Goal: Task Accomplishment & Management: Manage account settings

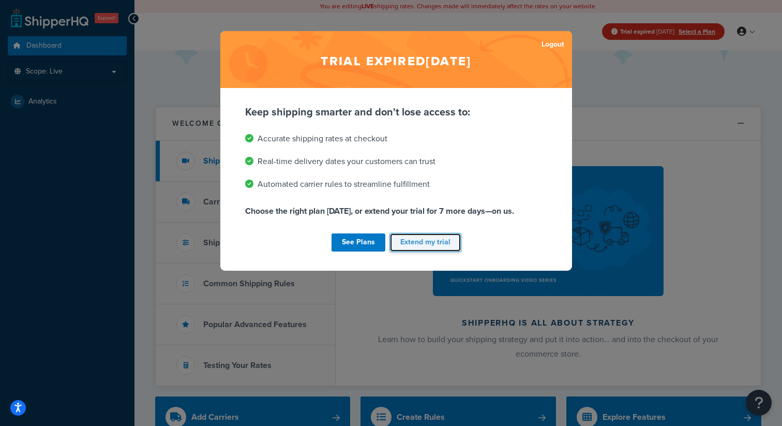
click at [435, 240] on button "Extend my trial" at bounding box center [426, 242] width 72 height 19
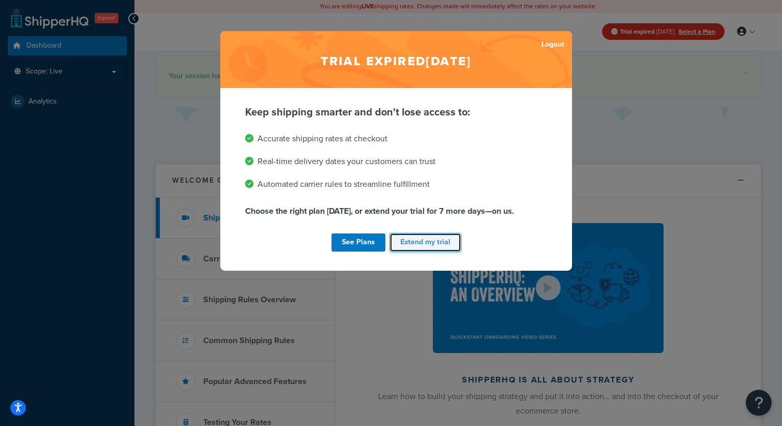
click at [445, 244] on button "Extend my trial" at bounding box center [426, 242] width 72 height 19
click at [437, 240] on button "Extend my trial" at bounding box center [426, 242] width 72 height 19
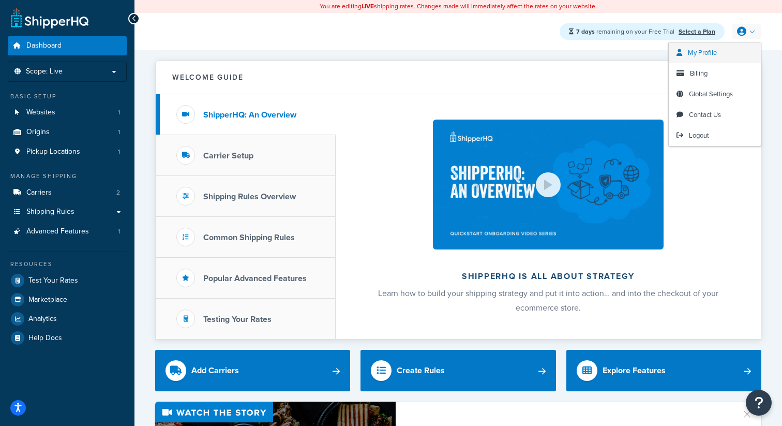
click at [713, 56] on span "My Profile" at bounding box center [702, 53] width 29 height 10
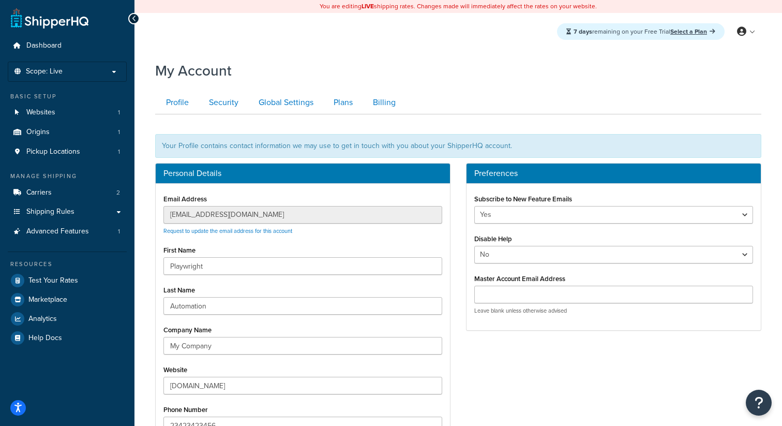
click at [151, 218] on div "Personal Details Email Address pwautomation@standardplan.com Request to update …" at bounding box center [302, 312] width 311 height 298
click at [697, 134] on span "Logout" at bounding box center [699, 135] width 20 height 10
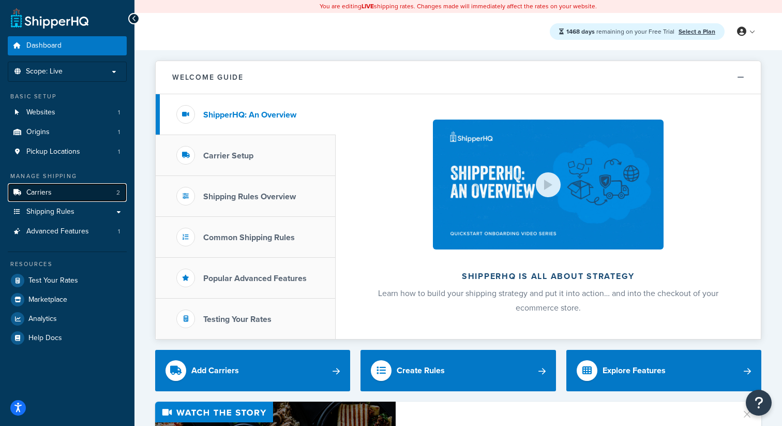
click at [65, 185] on link "Carriers 2" at bounding box center [67, 192] width 119 height 19
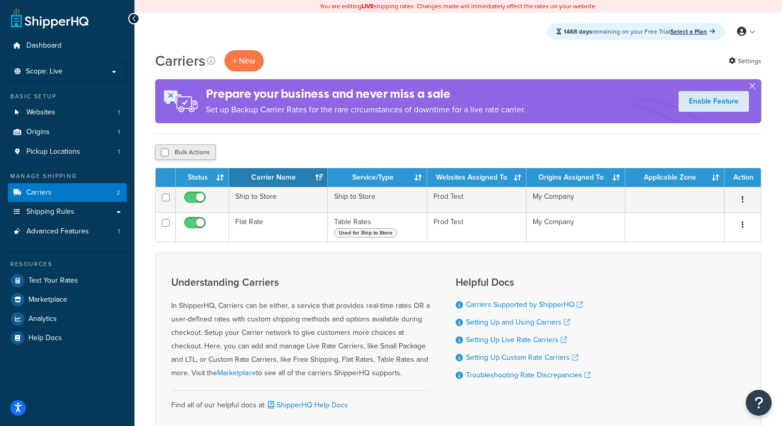
click at [199, 153] on button "Bulk Actions" at bounding box center [185, 152] width 61 height 16
checkbox input "true"
click at [273, 152] on button "Delete" at bounding box center [276, 152] width 36 height 16
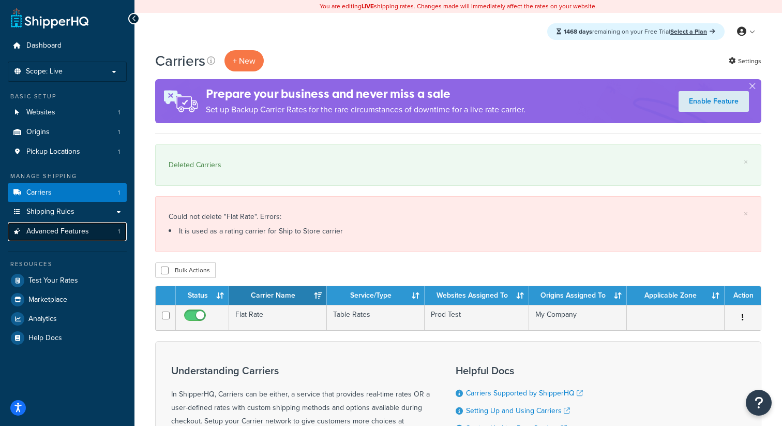
click at [91, 234] on link "Advanced Features 1" at bounding box center [67, 231] width 119 height 19
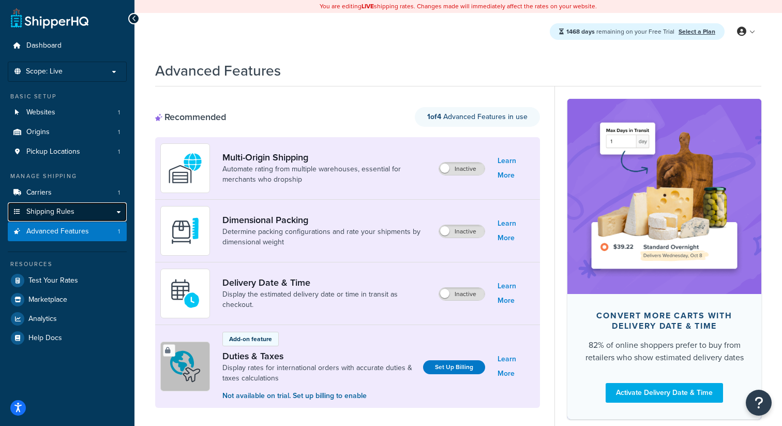
click at [100, 209] on link "Shipping Rules" at bounding box center [67, 211] width 119 height 19
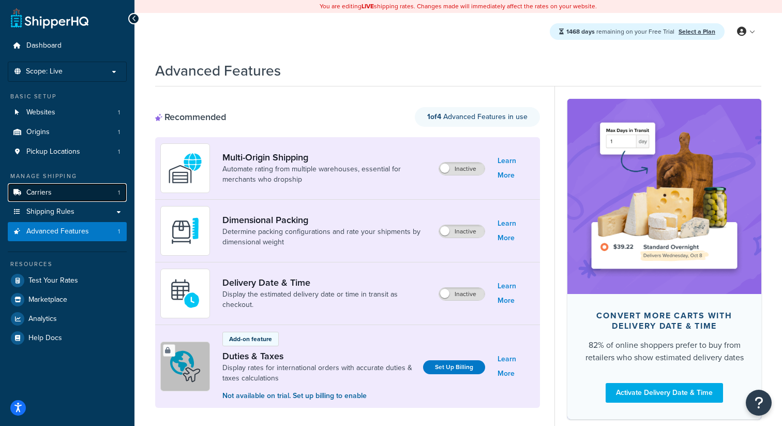
click at [90, 195] on link "Carriers 1" at bounding box center [67, 192] width 119 height 19
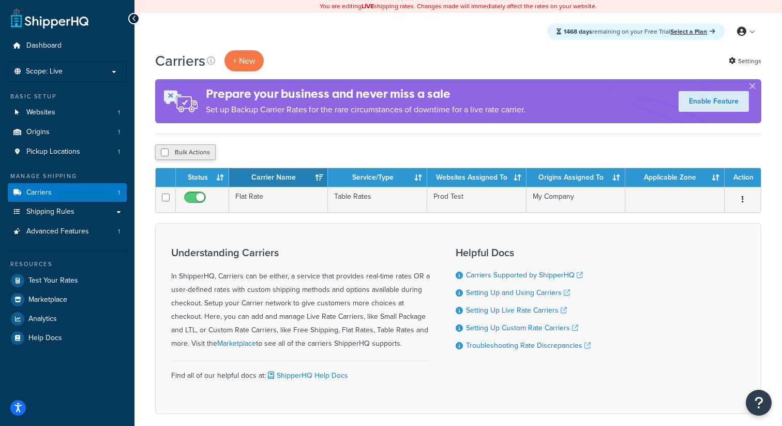
click at [172, 153] on button "Bulk Actions" at bounding box center [185, 152] width 61 height 16
checkbox input "true"
click at [284, 149] on button "Delete" at bounding box center [276, 152] width 36 height 16
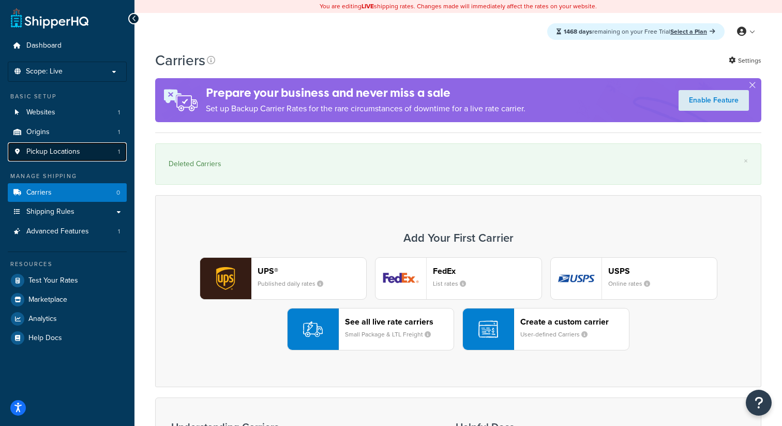
click at [86, 151] on link "Pickup Locations 1" at bounding box center [67, 151] width 119 height 19
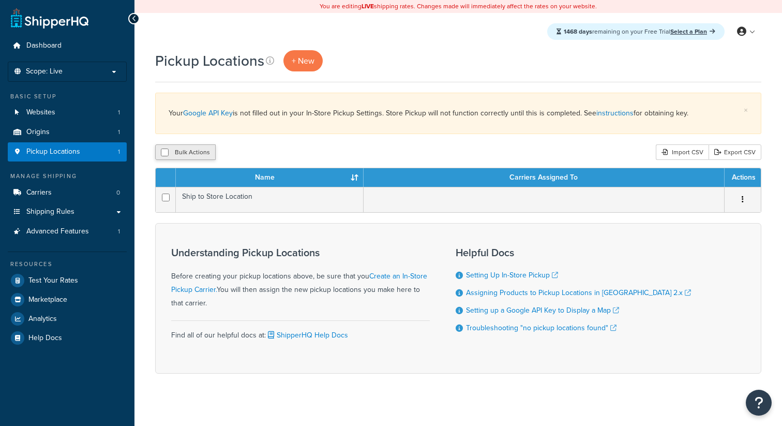
click at [196, 155] on button "Bulk Actions" at bounding box center [185, 152] width 61 height 16
checkbox input "true"
click at [273, 150] on button "Delete" at bounding box center [276, 152] width 36 height 16
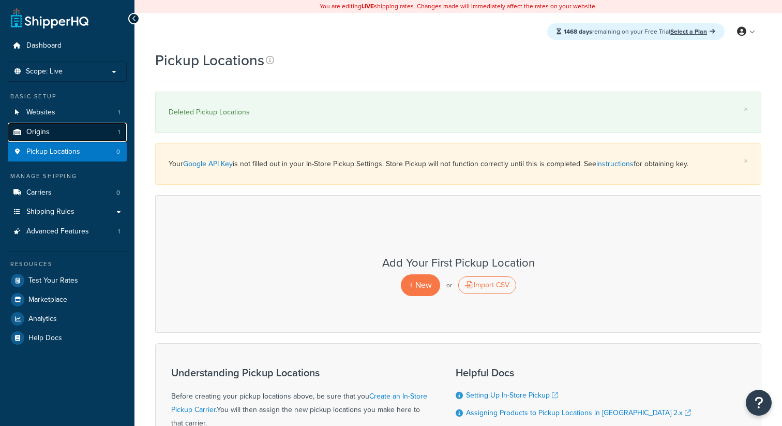
click at [75, 129] on link "Origins 1" at bounding box center [67, 132] width 119 height 19
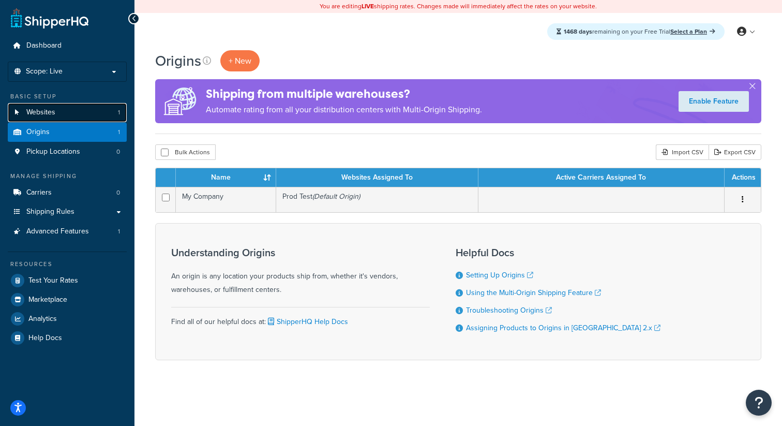
click at [86, 114] on link "Websites 1" at bounding box center [67, 112] width 119 height 19
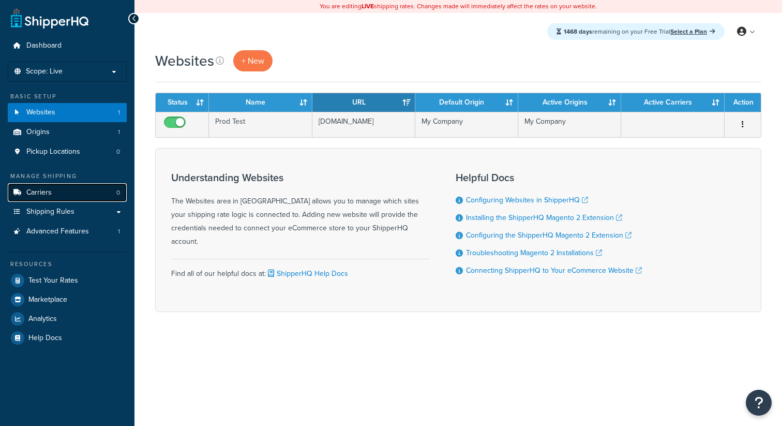
click at [94, 197] on link "Carriers 0" at bounding box center [67, 192] width 119 height 19
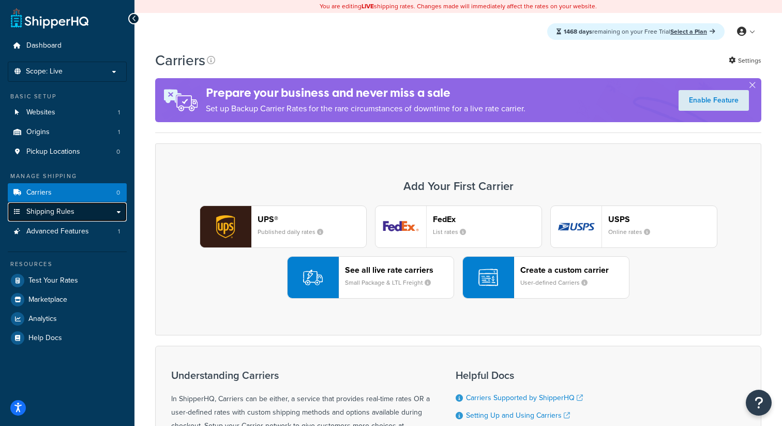
click at [81, 216] on link "Shipping Rules" at bounding box center [67, 211] width 119 height 19
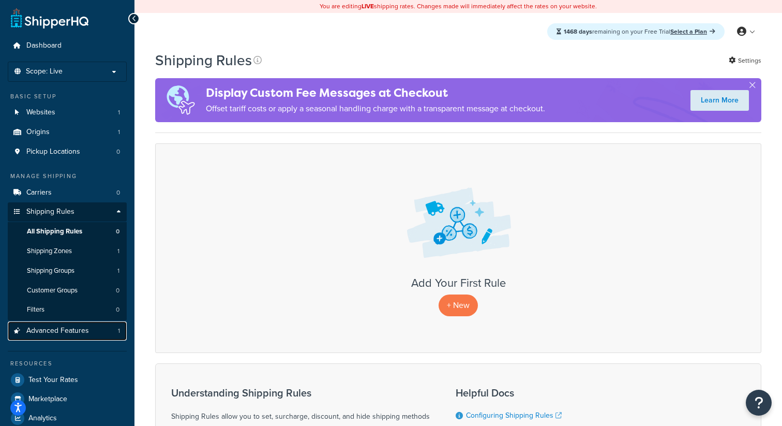
click at [86, 335] on span "Advanced Features" at bounding box center [57, 331] width 63 height 9
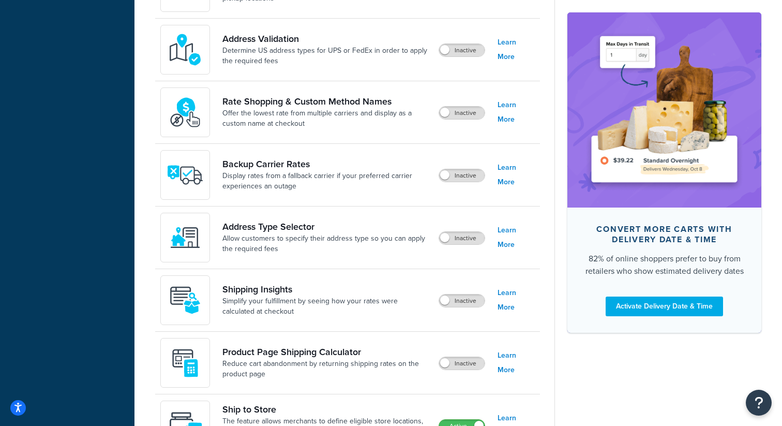
scroll to position [636, 0]
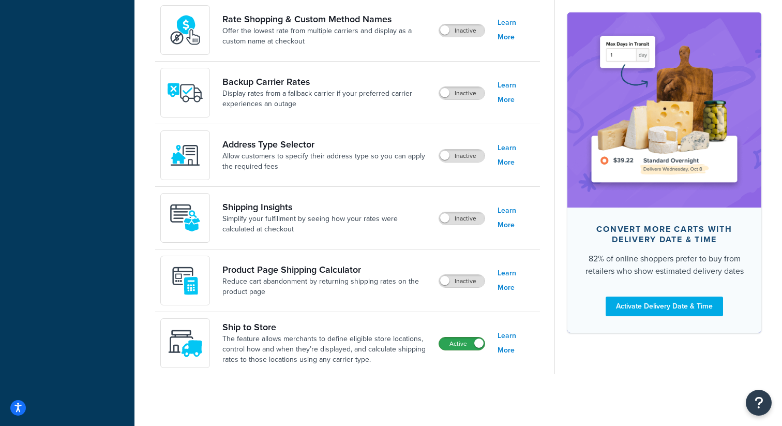
click at [454, 347] on label "Active" at bounding box center [462, 343] width 46 height 12
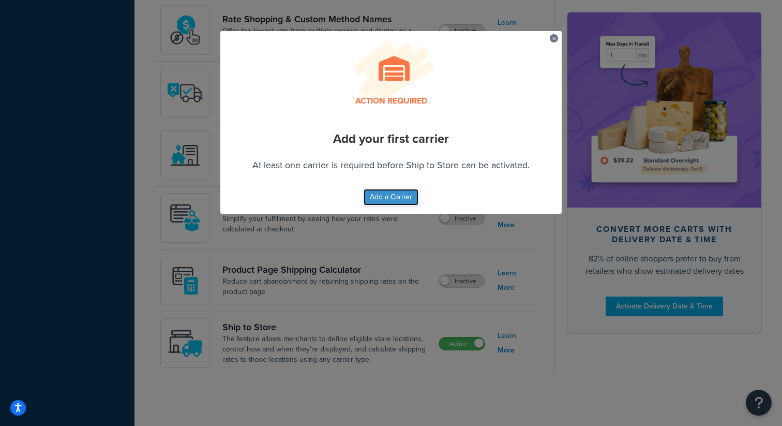
click at [398, 196] on button "Add a Carrier" at bounding box center [391, 197] width 55 height 17
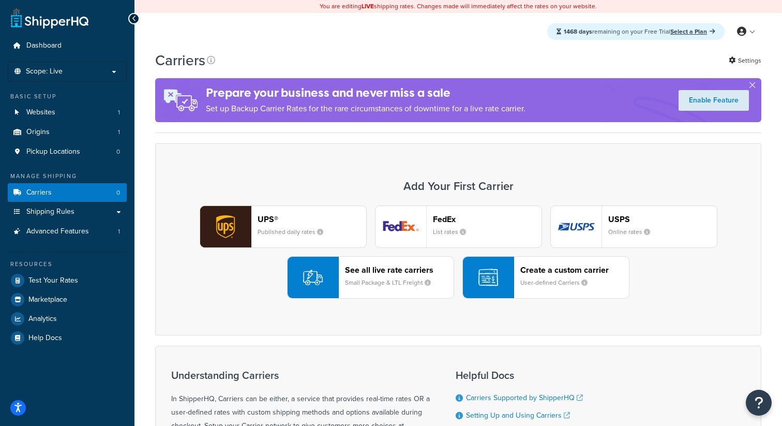
click at [293, 237] on div "UPS® Published daily rates" at bounding box center [312, 226] width 109 height 25
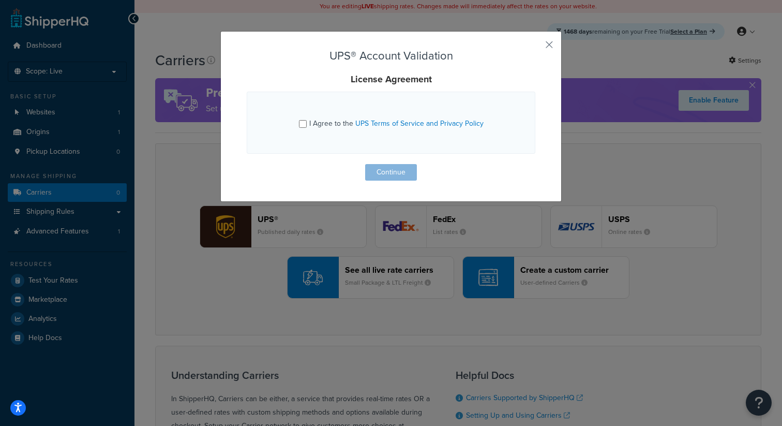
click at [307, 121] on div "I Agree to the UPS Terms of Service and Privacy Policy" at bounding box center [391, 122] width 185 height 17
click at [316, 122] on span "I Agree to the UPS Terms of Service and Privacy Policy" at bounding box center [396, 123] width 174 height 11
click at [307, 122] on input "I Agree to the UPS Terms of Service and Privacy Policy" at bounding box center [303, 124] width 8 height 8
checkbox input "true"
click at [396, 169] on button "Continue" at bounding box center [391, 172] width 52 height 17
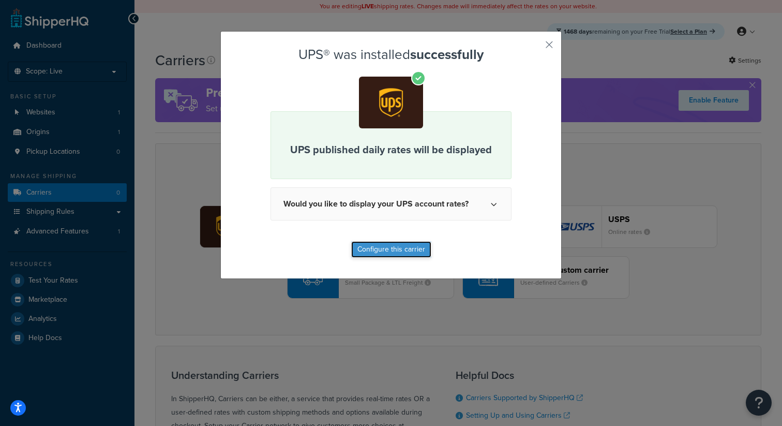
click at [383, 252] on button "Configure this carrier" at bounding box center [391, 249] width 80 height 17
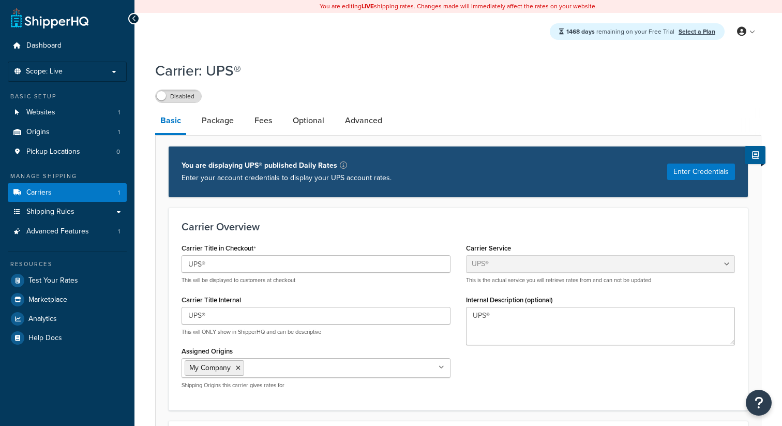
select select "ups"
click at [109, 233] on link "Advanced Features 1" at bounding box center [67, 231] width 119 height 19
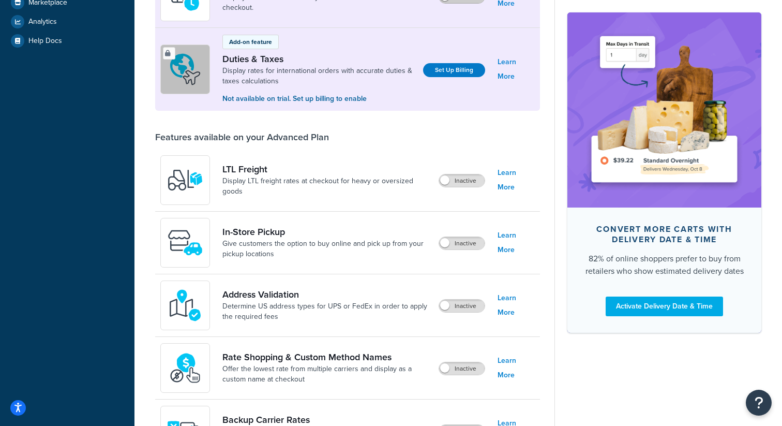
scroll to position [636, 0]
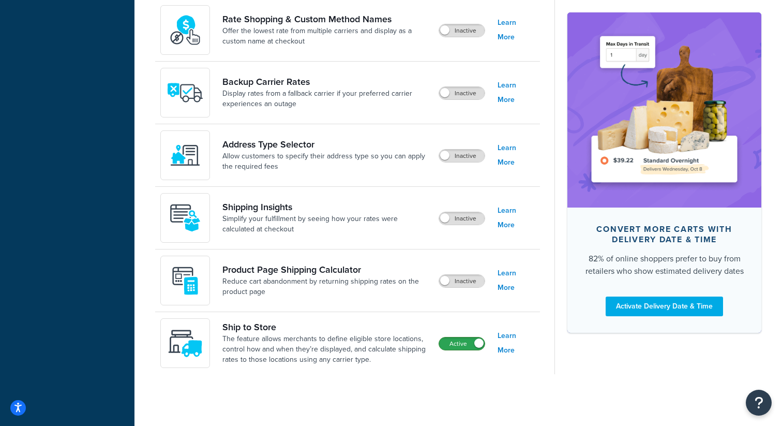
click at [461, 346] on label "Active" at bounding box center [462, 343] width 46 height 12
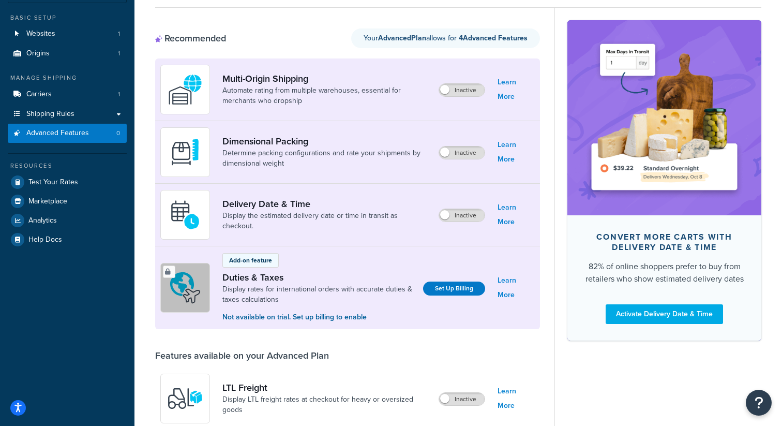
scroll to position [0, 0]
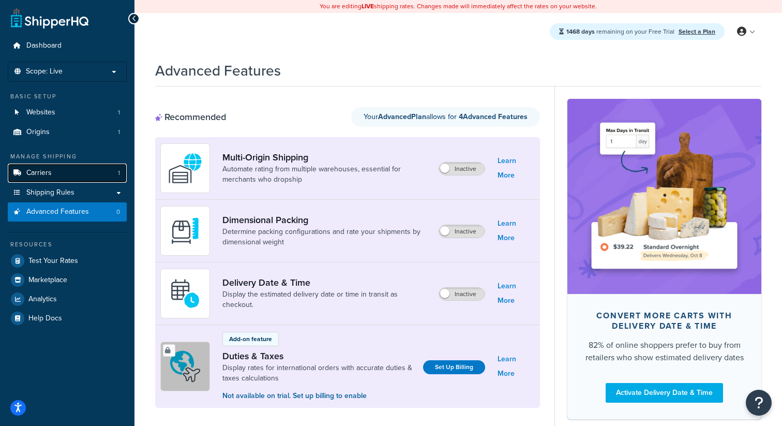
click at [93, 174] on link "Carriers 1" at bounding box center [67, 173] width 119 height 19
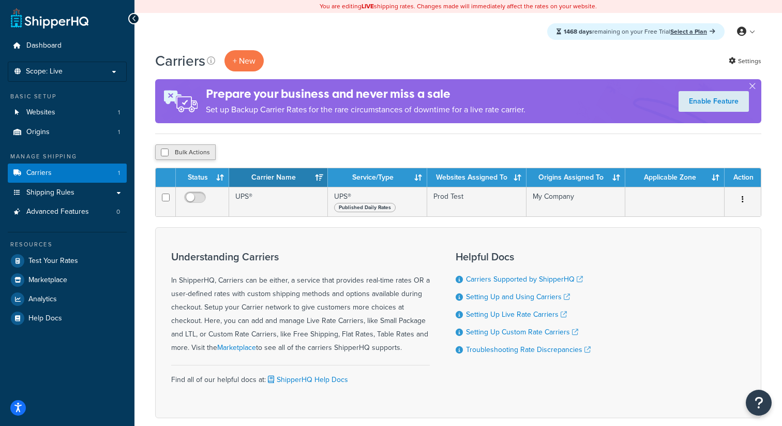
click at [194, 155] on button "Bulk Actions" at bounding box center [185, 152] width 61 height 16
checkbox input "true"
click at [277, 156] on button "Delete" at bounding box center [276, 152] width 36 height 16
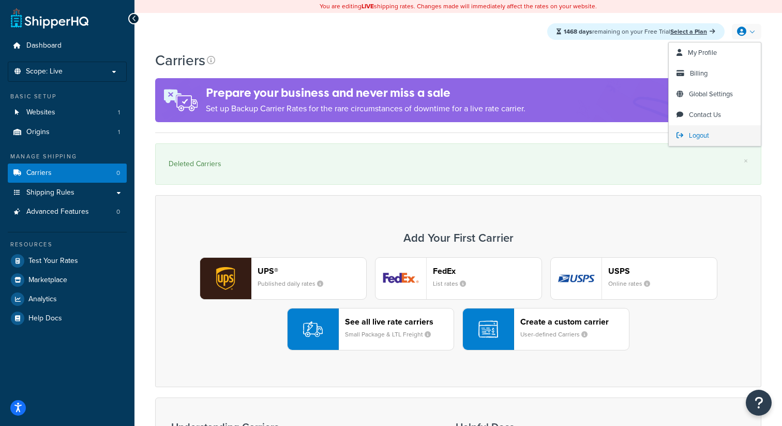
click at [689, 137] on link "Logout" at bounding box center [715, 135] width 92 height 21
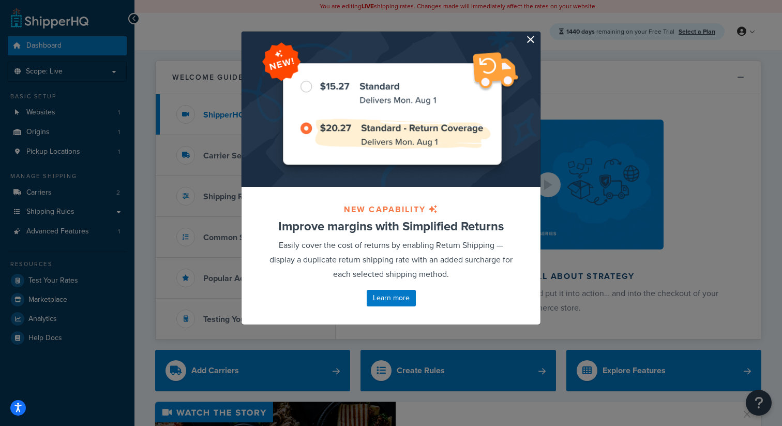
click at [538, 34] on button "button" at bounding box center [539, 33] width 3 height 3
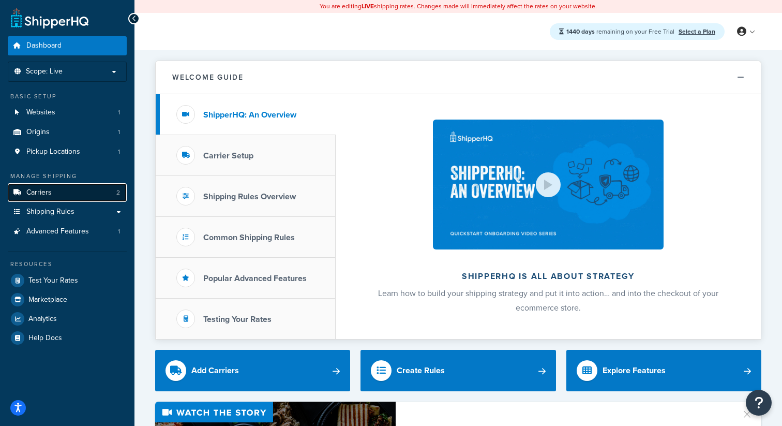
click at [97, 193] on link "Carriers 2" at bounding box center [67, 192] width 119 height 19
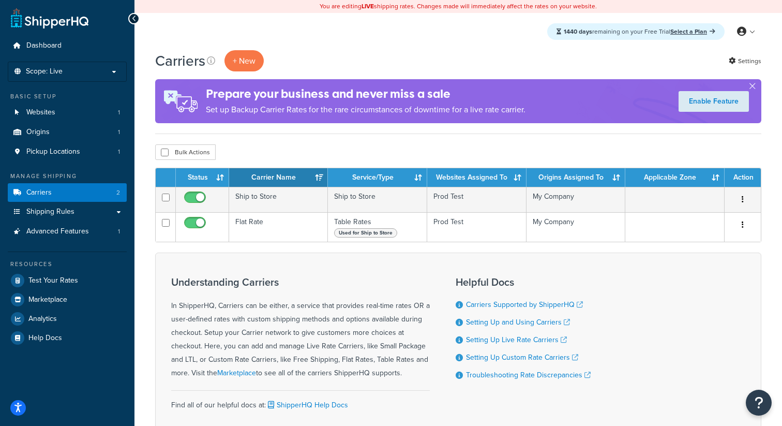
click at [198, 144] on div "Carriers + New Settings Prepare your business and never miss a sale Set up Back…" at bounding box center [459, 265] width 648 height 430
click at [197, 155] on button "Bulk Actions" at bounding box center [185, 152] width 61 height 16
checkbox input "true"
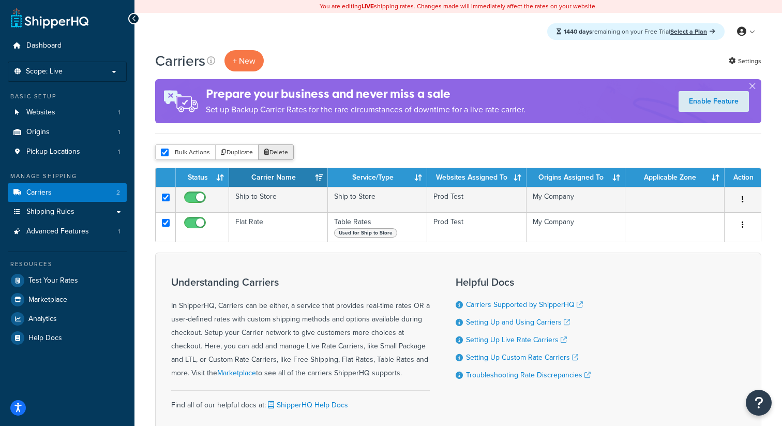
click at [276, 156] on button "Delete" at bounding box center [276, 152] width 36 height 16
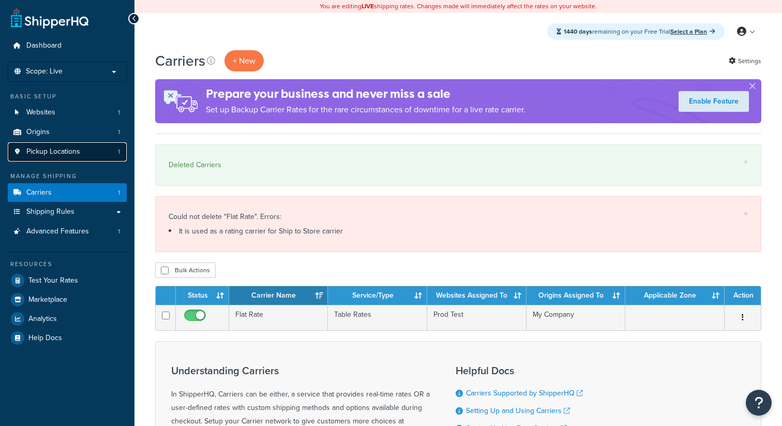
click at [115, 152] on link "Pickup Locations 1" at bounding box center [67, 151] width 119 height 19
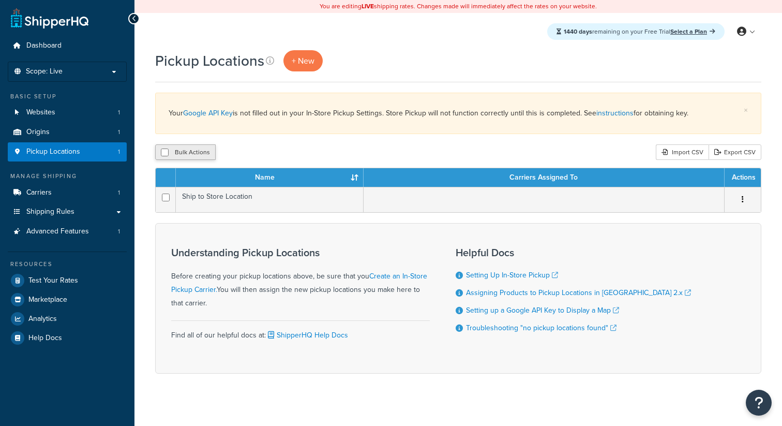
click at [205, 149] on button "Bulk Actions" at bounding box center [185, 152] width 61 height 16
checkbox input "true"
click at [290, 156] on button "Delete" at bounding box center [276, 152] width 36 height 16
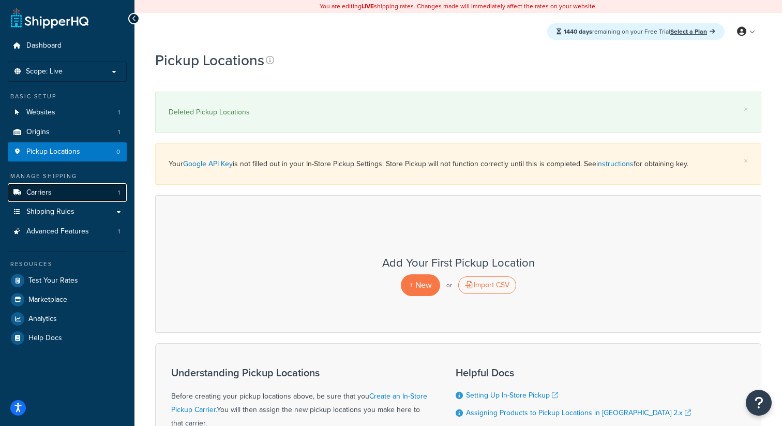
click at [67, 198] on link "Carriers 1" at bounding box center [67, 192] width 119 height 19
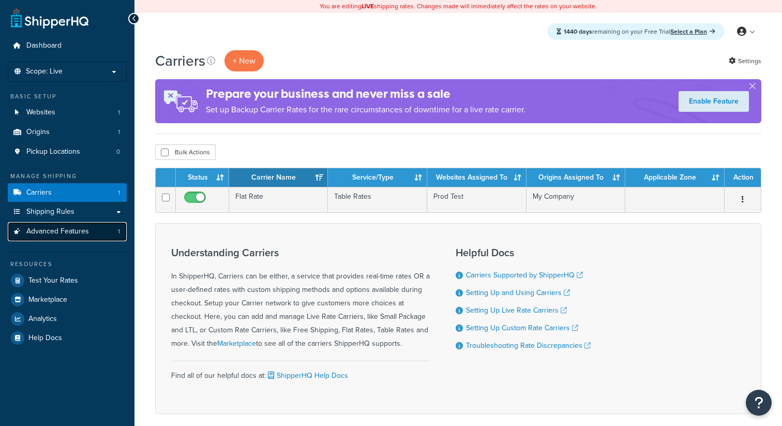
click at [74, 238] on link "Advanced Features 1" at bounding box center [67, 231] width 119 height 19
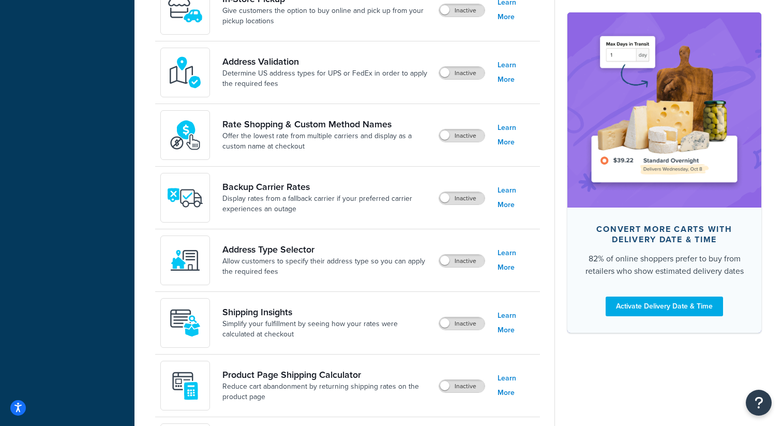
scroll to position [582, 0]
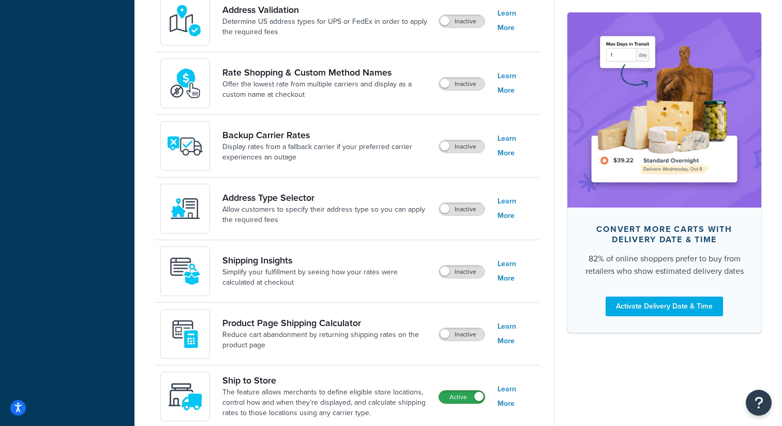
click at [460, 401] on label "Active" at bounding box center [462, 397] width 46 height 12
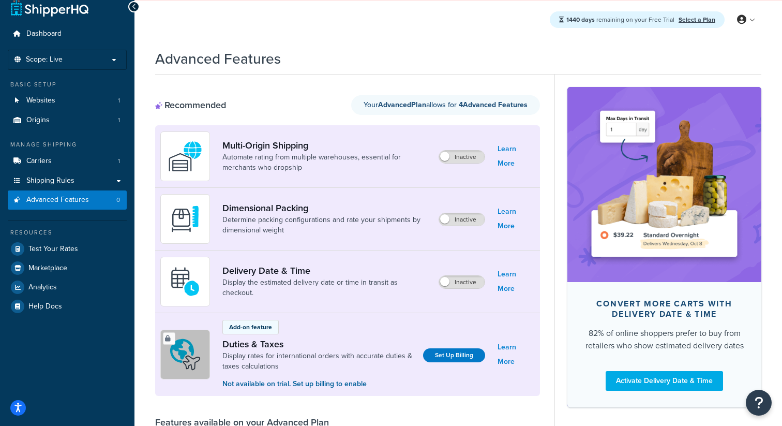
scroll to position [0, 0]
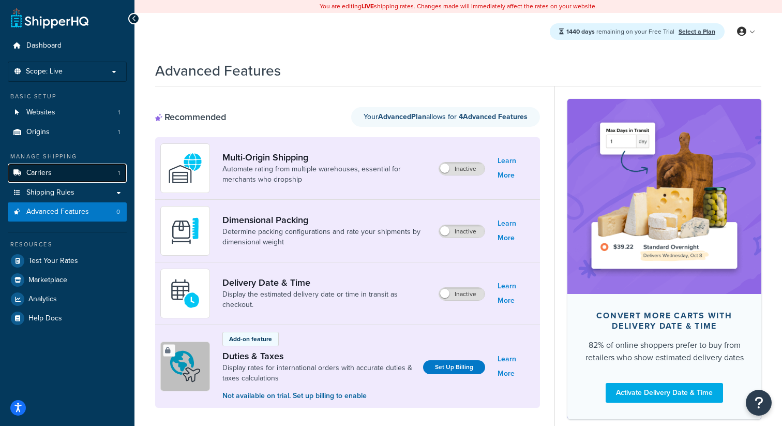
click at [108, 173] on link "Carriers 1" at bounding box center [67, 173] width 119 height 19
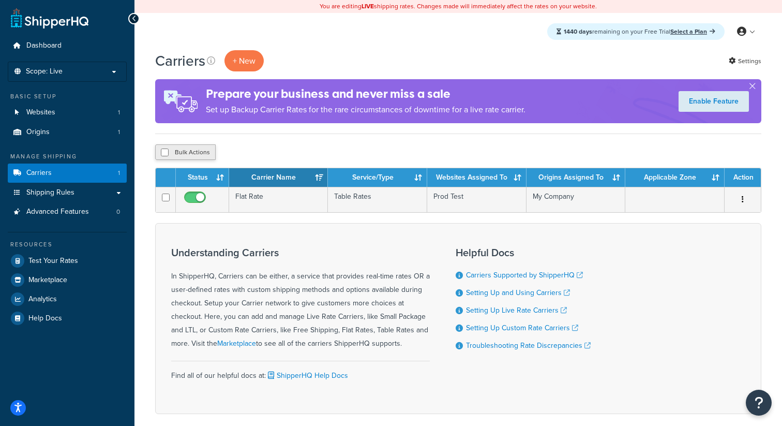
click at [209, 152] on button "Bulk Actions" at bounding box center [185, 152] width 61 height 16
checkbox input "true"
click at [271, 151] on button "Delete" at bounding box center [276, 152] width 36 height 16
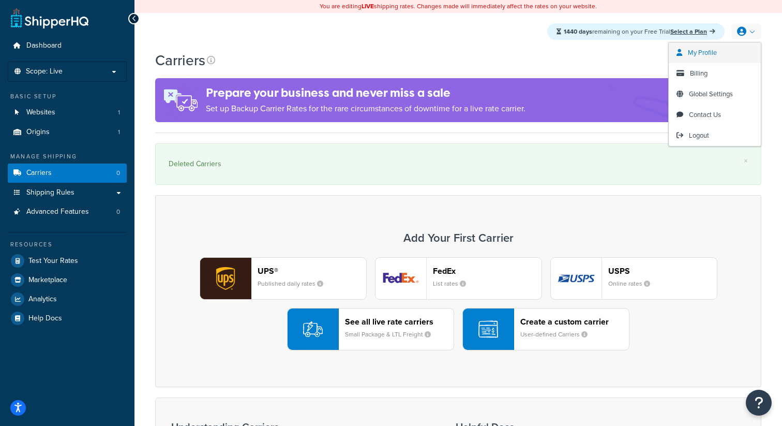
click at [726, 50] on link "My Profile" at bounding box center [715, 52] width 92 height 21
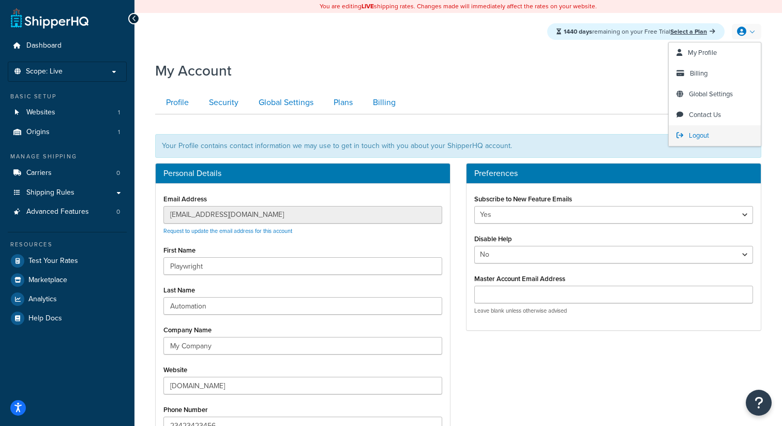
click at [699, 132] on span "Logout" at bounding box center [699, 135] width 20 height 10
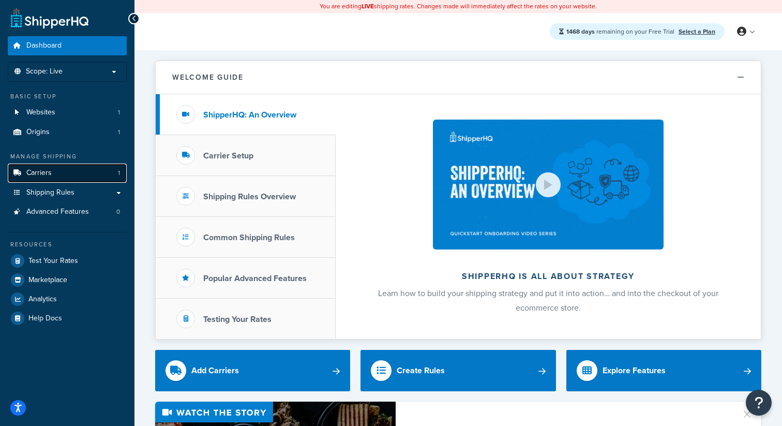
click at [88, 175] on link "Carriers 1" at bounding box center [67, 173] width 119 height 19
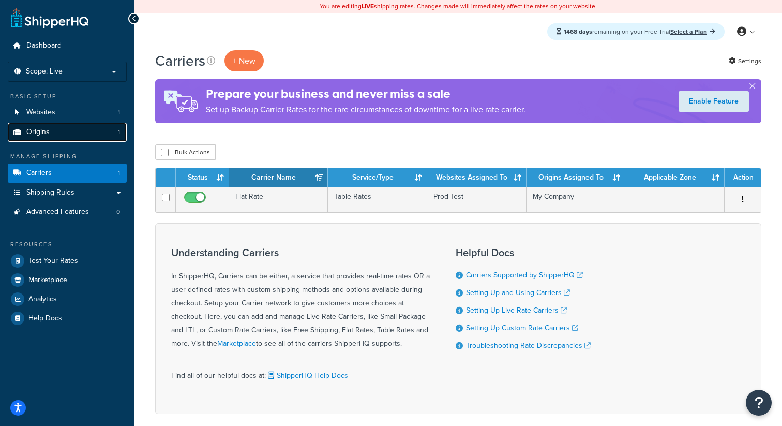
click at [65, 125] on link "Origins 1" at bounding box center [67, 132] width 119 height 19
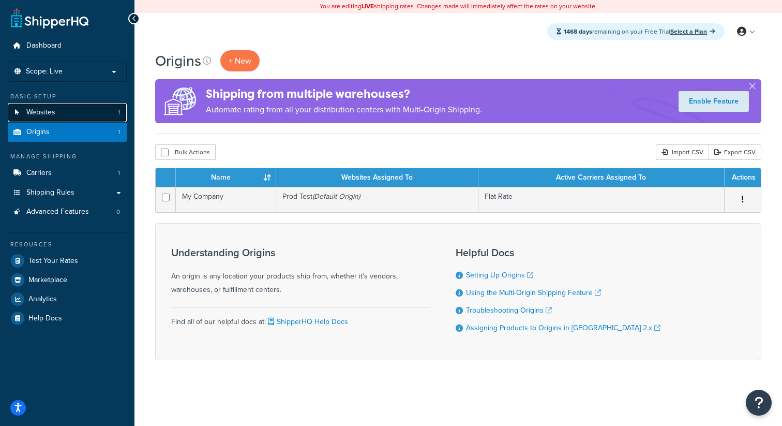
click at [81, 119] on link "Websites 1" at bounding box center [67, 112] width 119 height 19
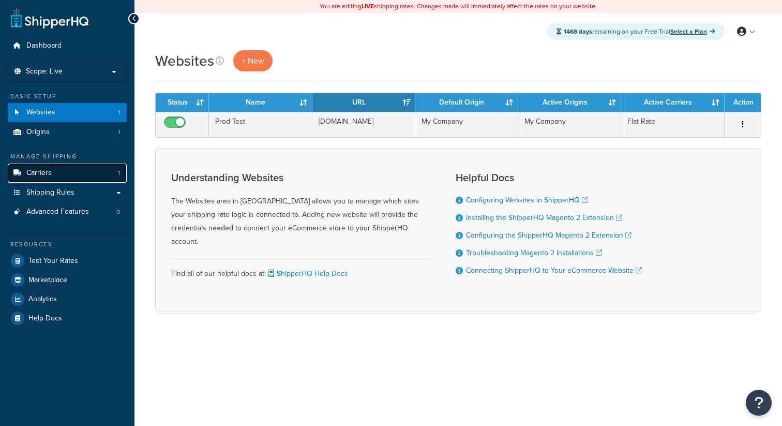
click at [101, 174] on link "Carriers 1" at bounding box center [67, 173] width 119 height 19
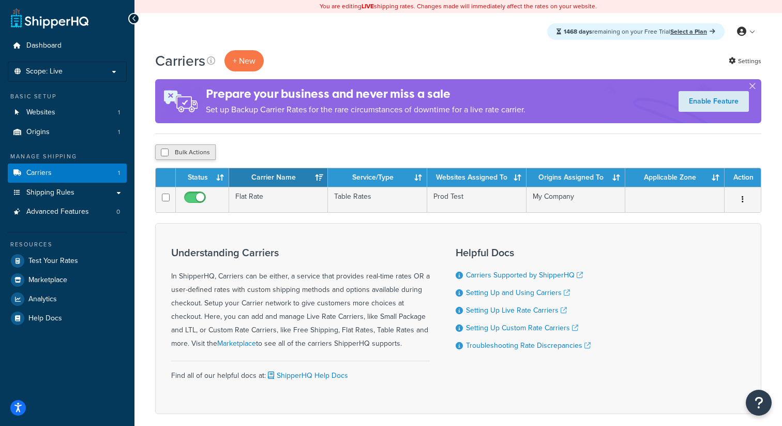
click at [195, 150] on button "Bulk Actions" at bounding box center [185, 152] width 61 height 16
checkbox input "true"
click at [288, 152] on button "Delete" at bounding box center [276, 152] width 36 height 16
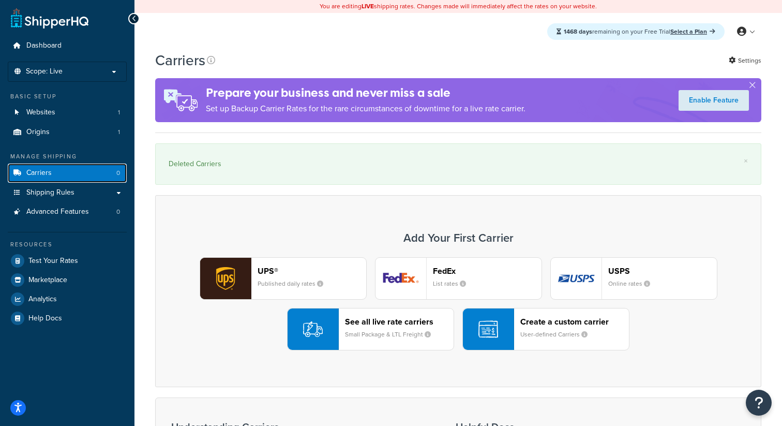
click at [106, 167] on link "Carriers 0" at bounding box center [67, 173] width 119 height 19
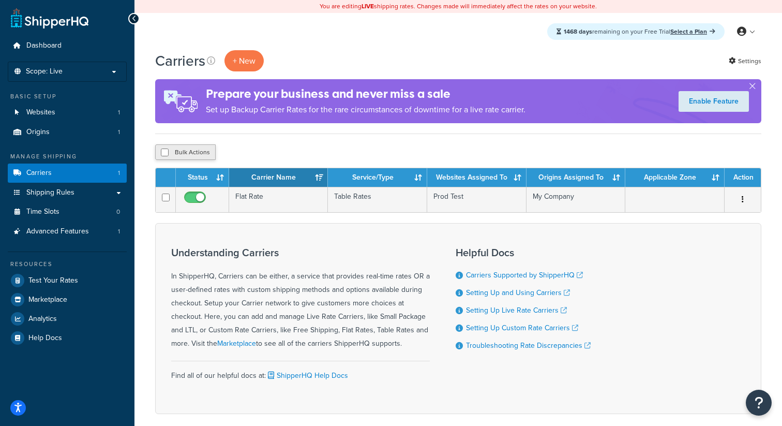
click at [194, 152] on button "Bulk Actions" at bounding box center [185, 152] width 61 height 16
checkbox input "true"
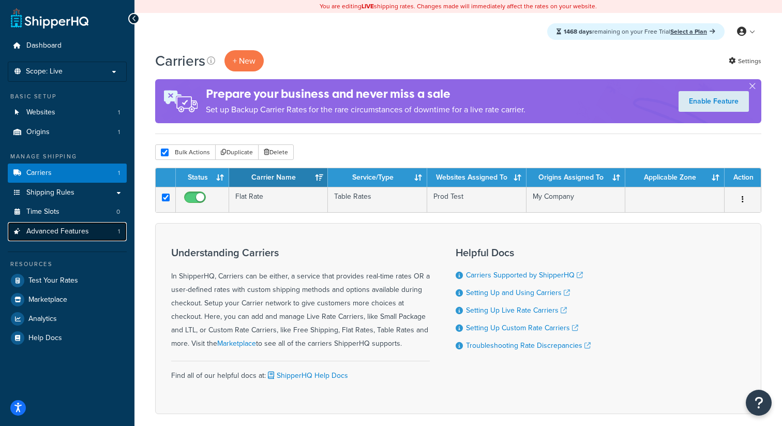
click at [86, 240] on link "Advanced Features 1" at bounding box center [67, 231] width 119 height 19
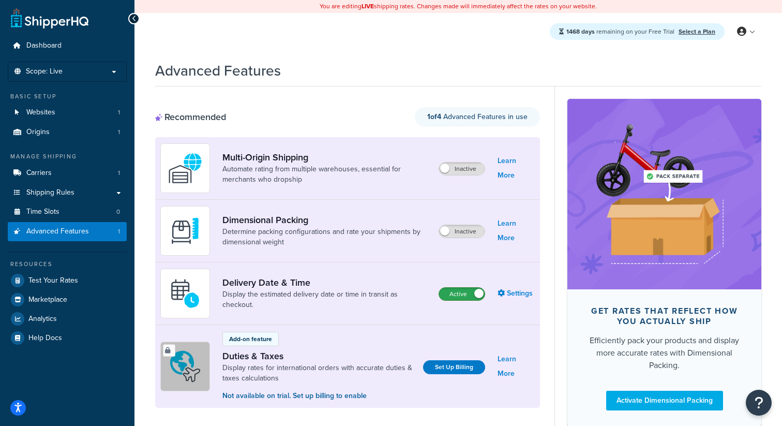
click at [464, 296] on label "Active" at bounding box center [462, 294] width 46 height 12
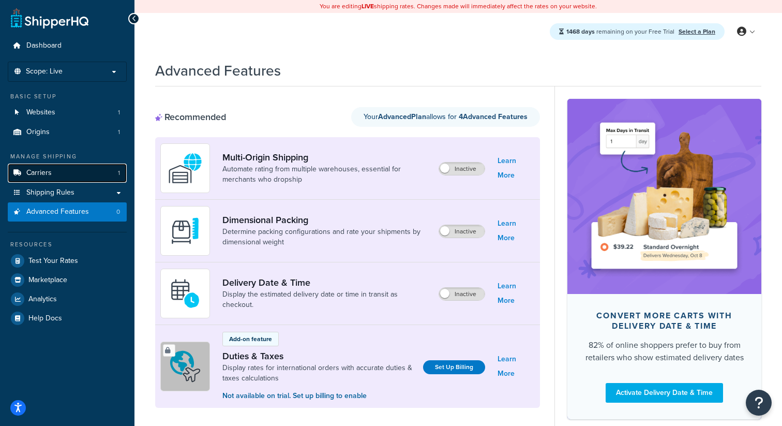
click at [85, 170] on link "Carriers 1" at bounding box center [67, 173] width 119 height 19
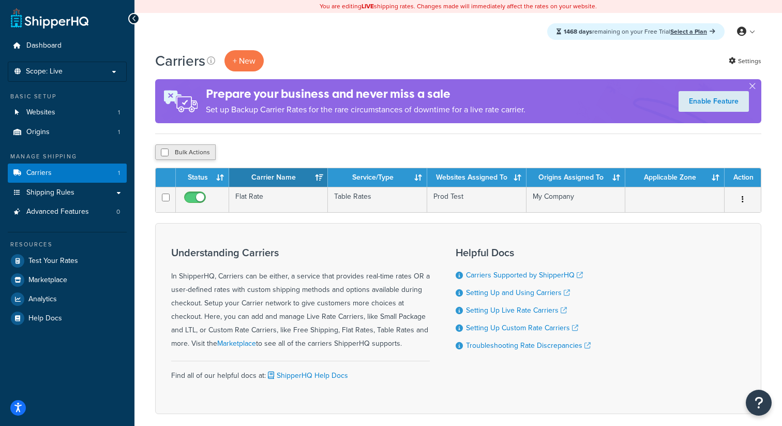
click at [175, 150] on button "Bulk Actions" at bounding box center [185, 152] width 61 height 16
checkbox input "true"
click at [286, 156] on button "Delete" at bounding box center [276, 152] width 36 height 16
